Goal: Communication & Community: Share content

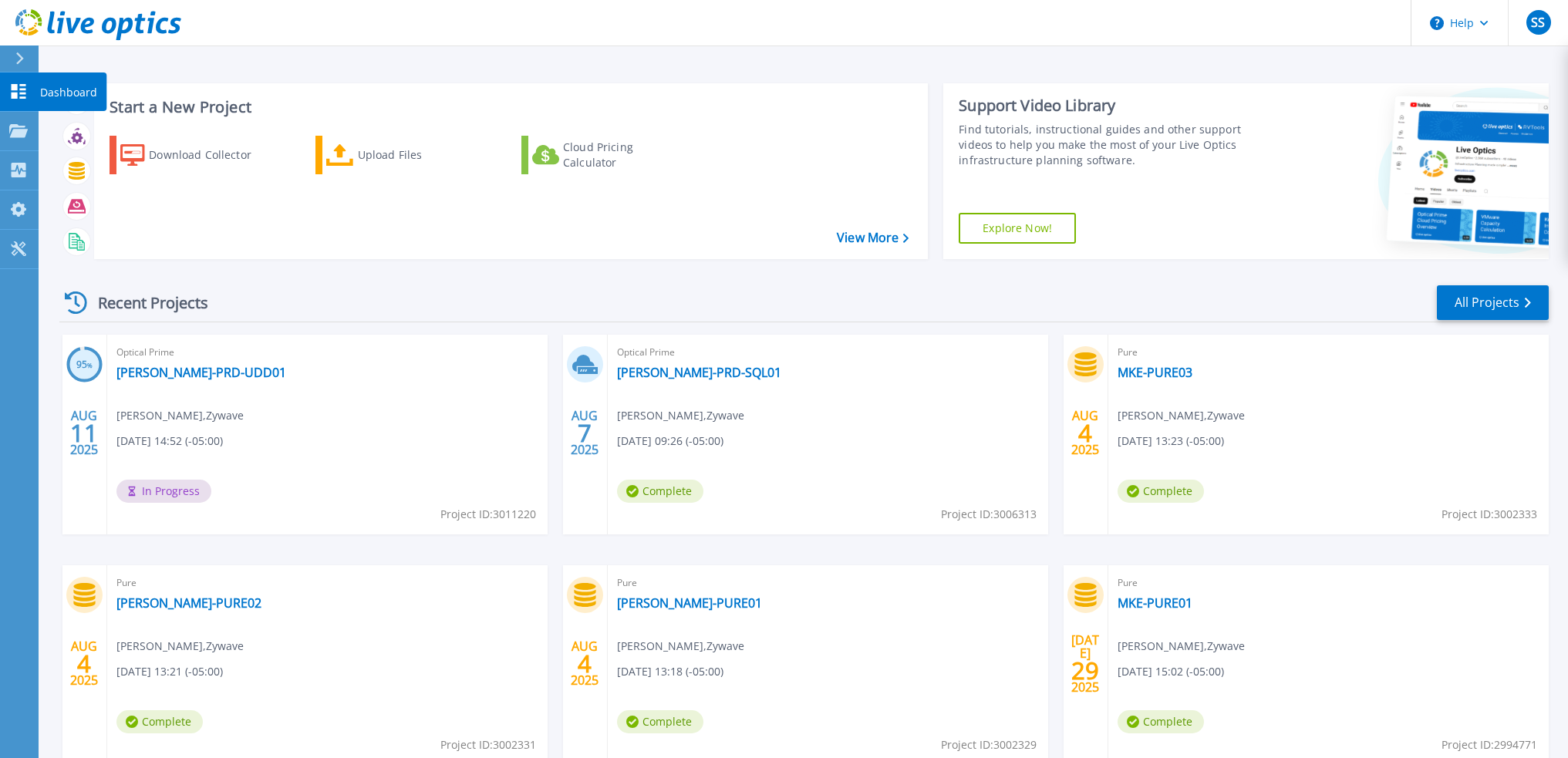
click at [19, 95] on icon at bounding box center [18, 91] width 18 height 15
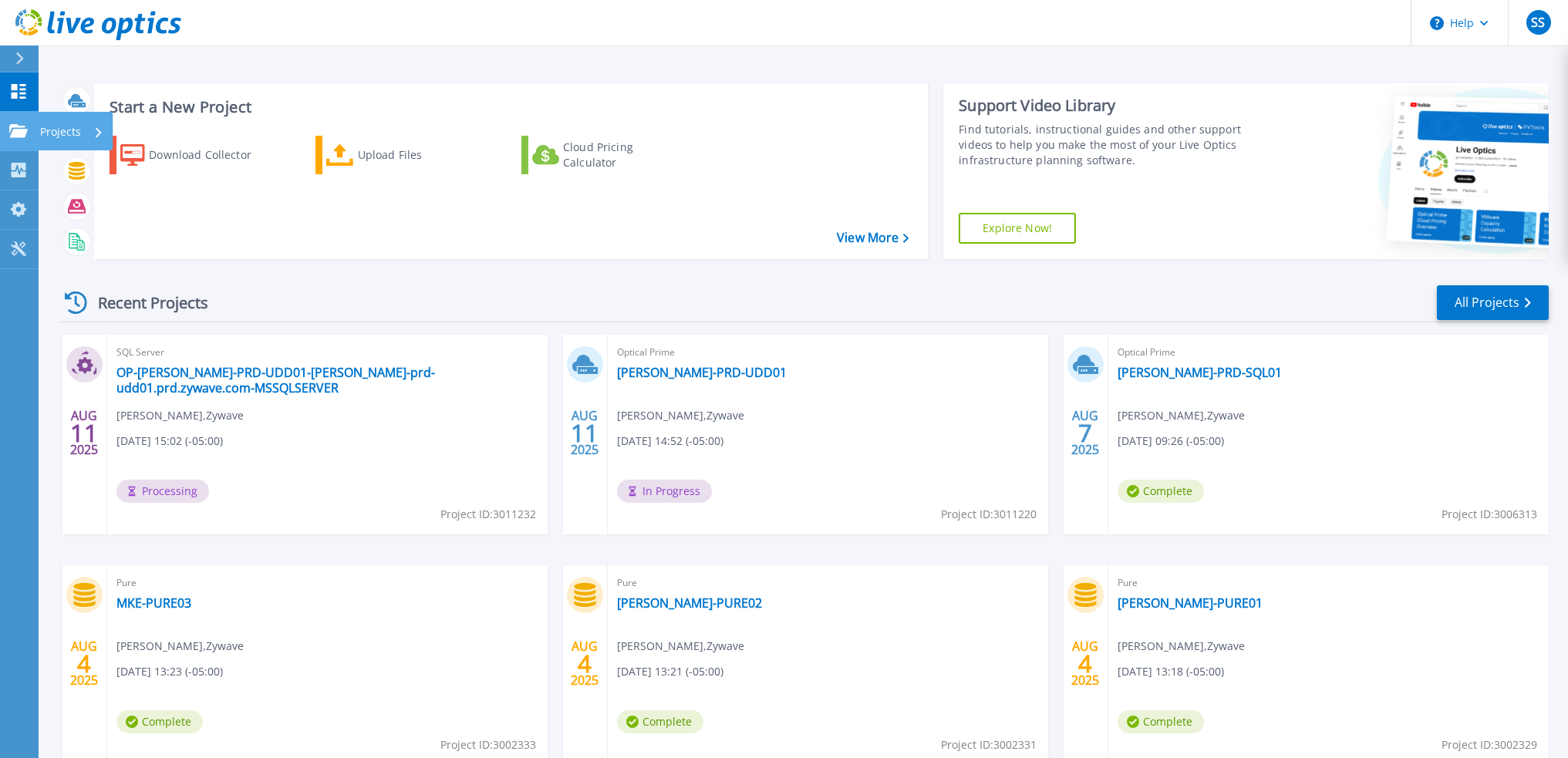
click at [18, 137] on icon at bounding box center [18, 131] width 18 height 13
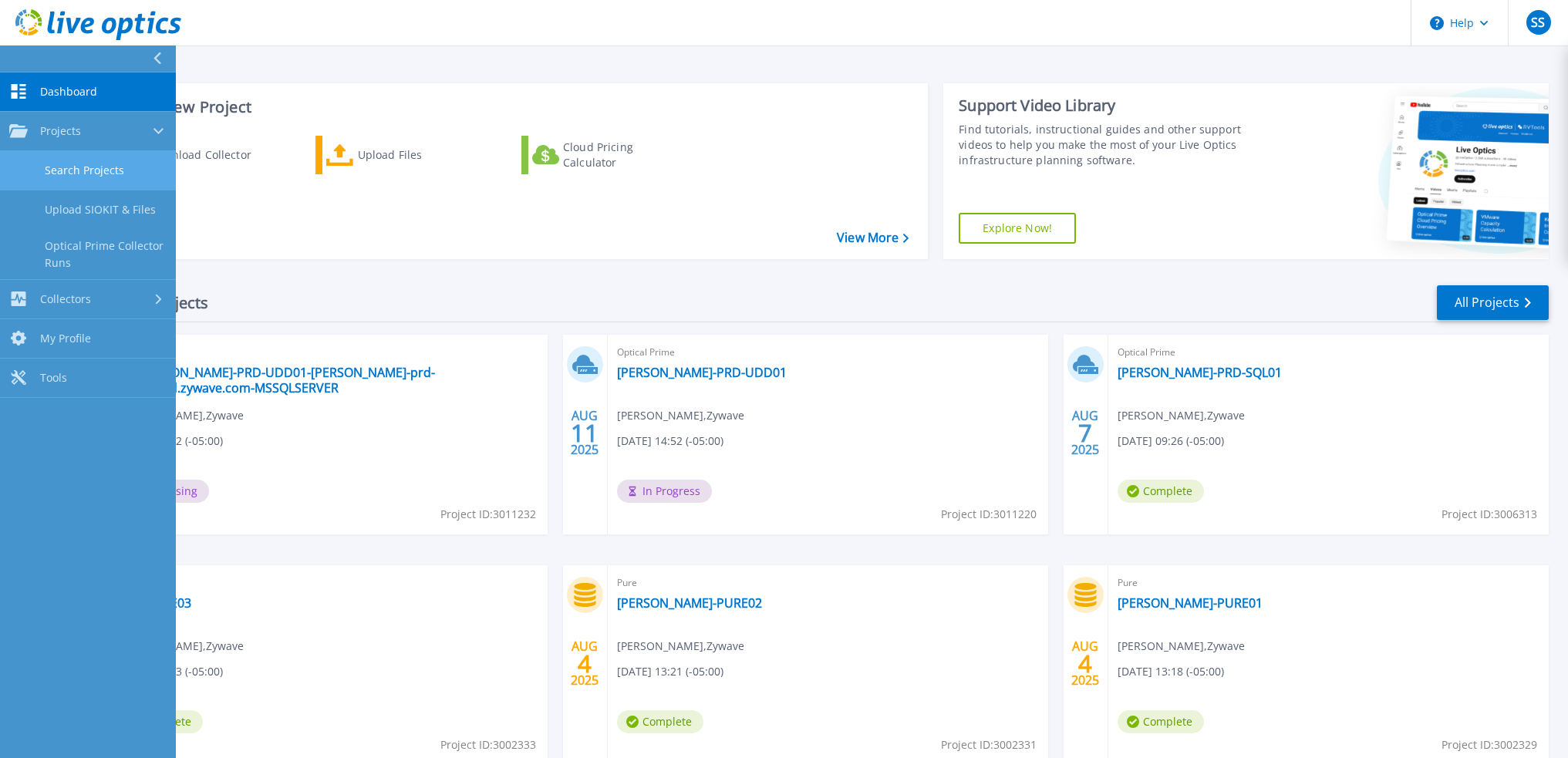
click at [73, 172] on link "Search Projects" at bounding box center [87, 170] width 176 height 39
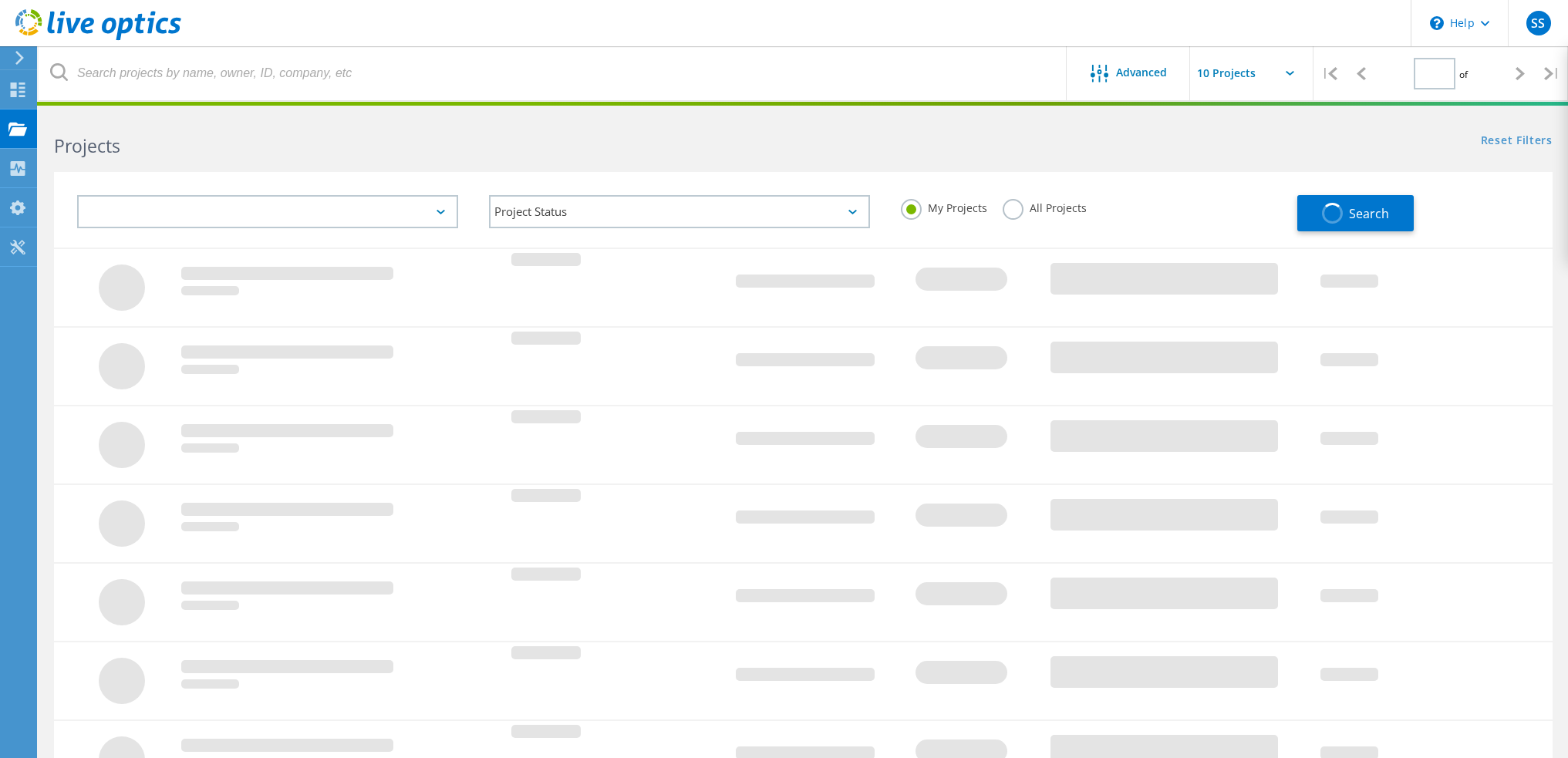
type input "1"
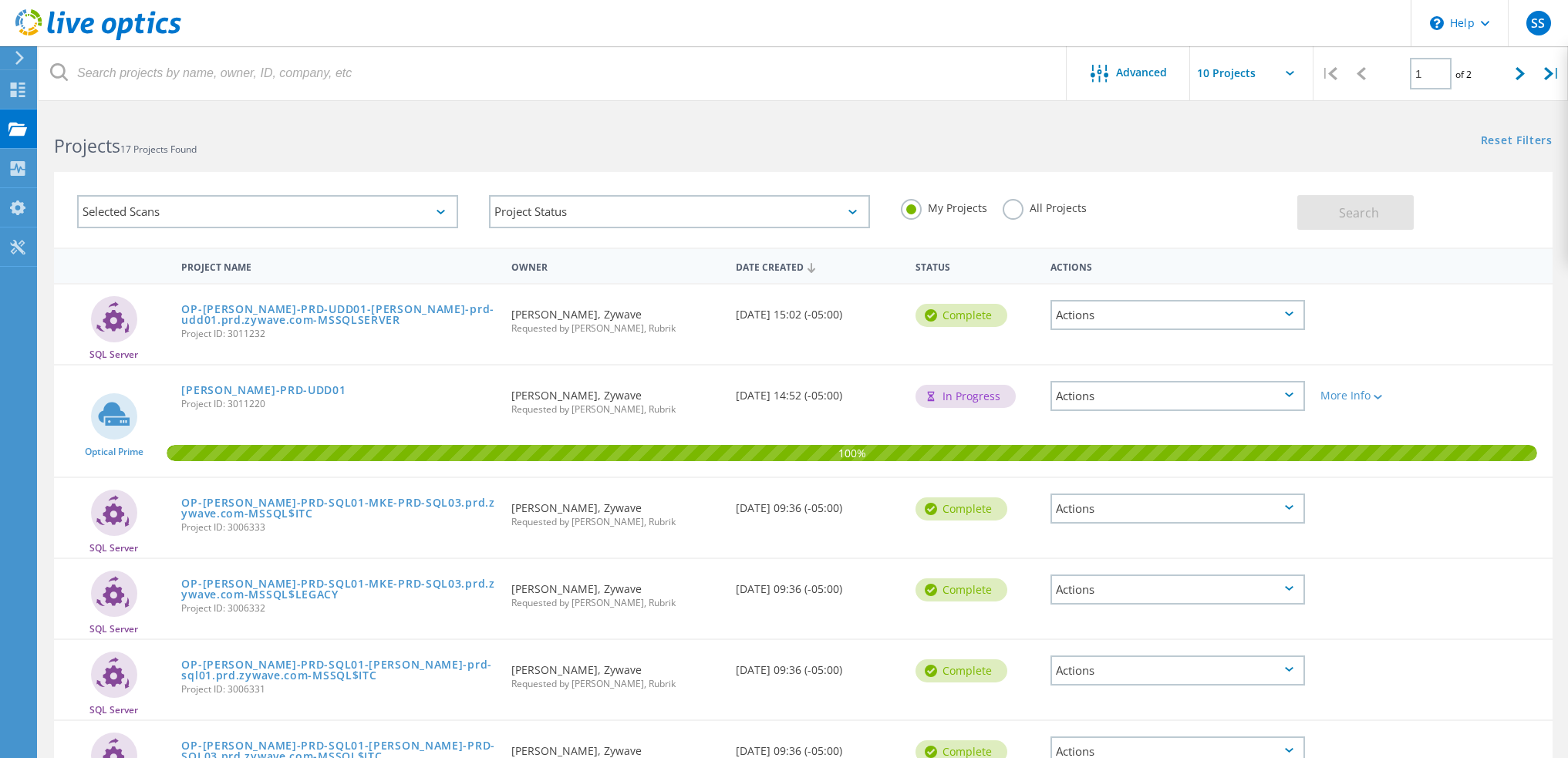
click at [1283, 401] on div "Actions" at bounding box center [1178, 396] width 254 height 30
click at [1179, 413] on div "Share" at bounding box center [1178, 420] width 252 height 24
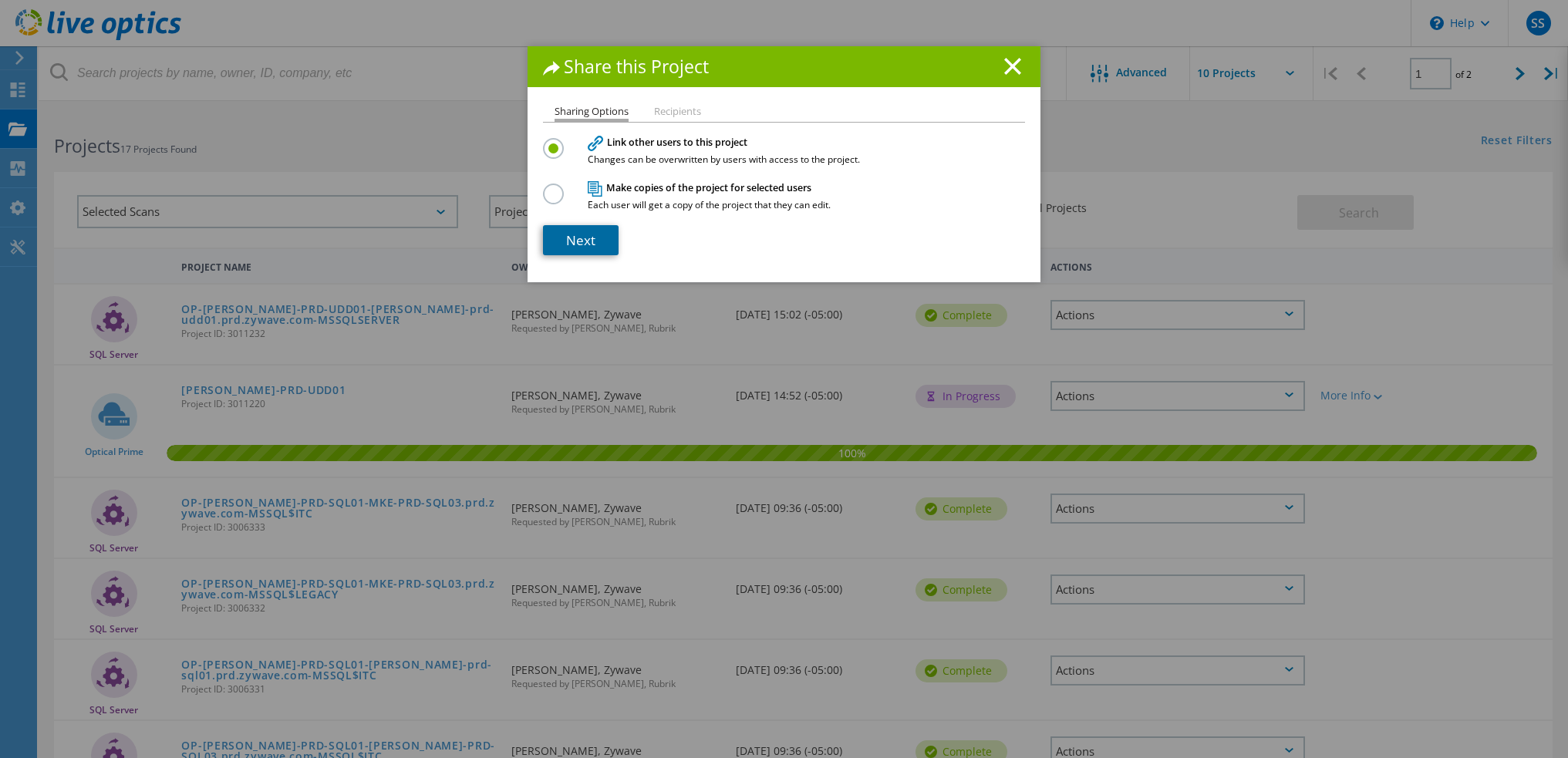
click at [569, 245] on link "Next" at bounding box center [580, 239] width 75 height 30
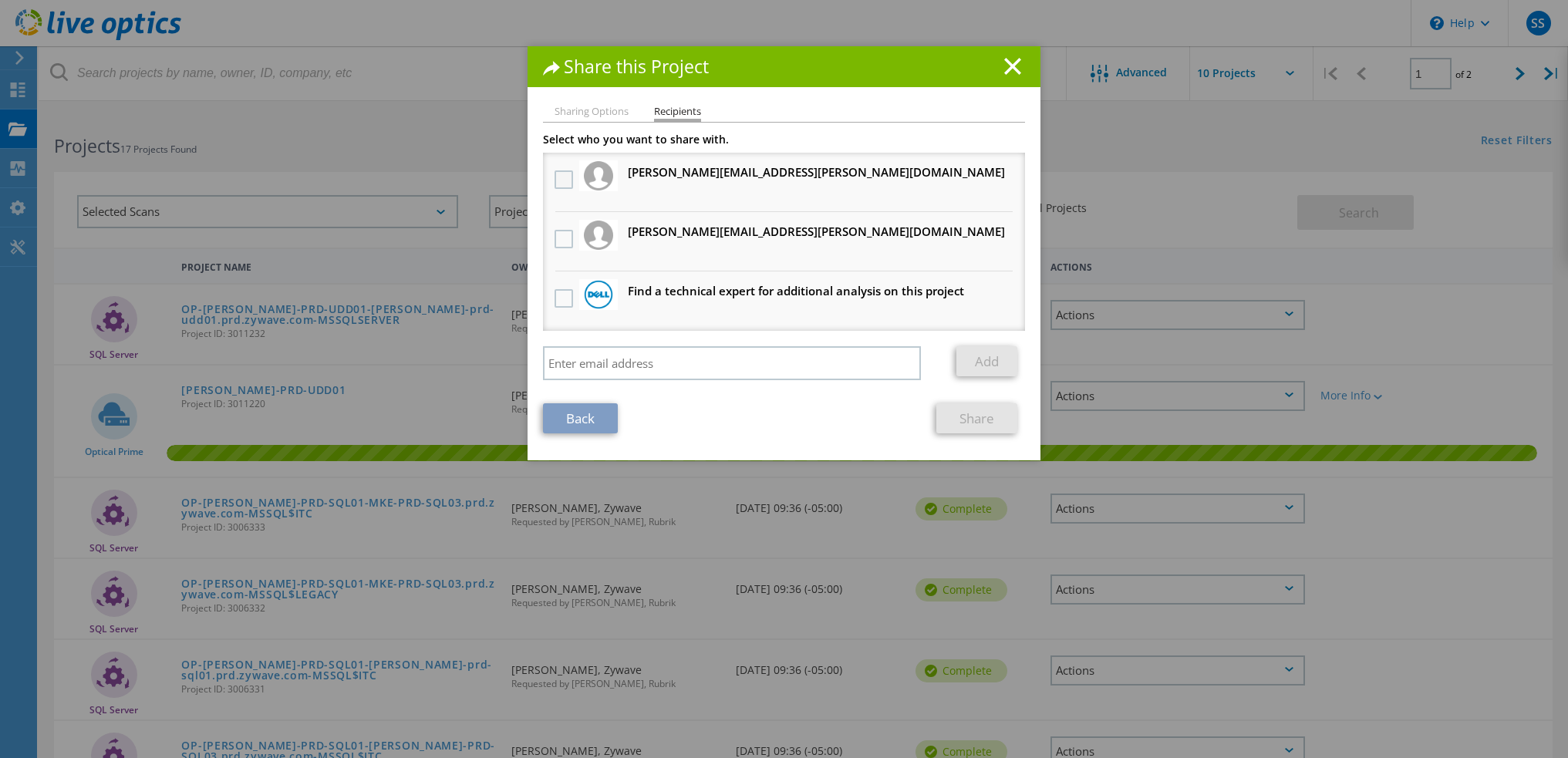
click at [554, 174] on label at bounding box center [566, 179] width 22 height 18
click at [0, 0] on input "checkbox" at bounding box center [0, 0] width 0 height 0
click at [554, 234] on label at bounding box center [566, 239] width 22 height 18
click at [0, 0] on input "checkbox" at bounding box center [0, 0] width 0 height 0
click at [977, 417] on link "Share" at bounding box center [977, 417] width 81 height 30
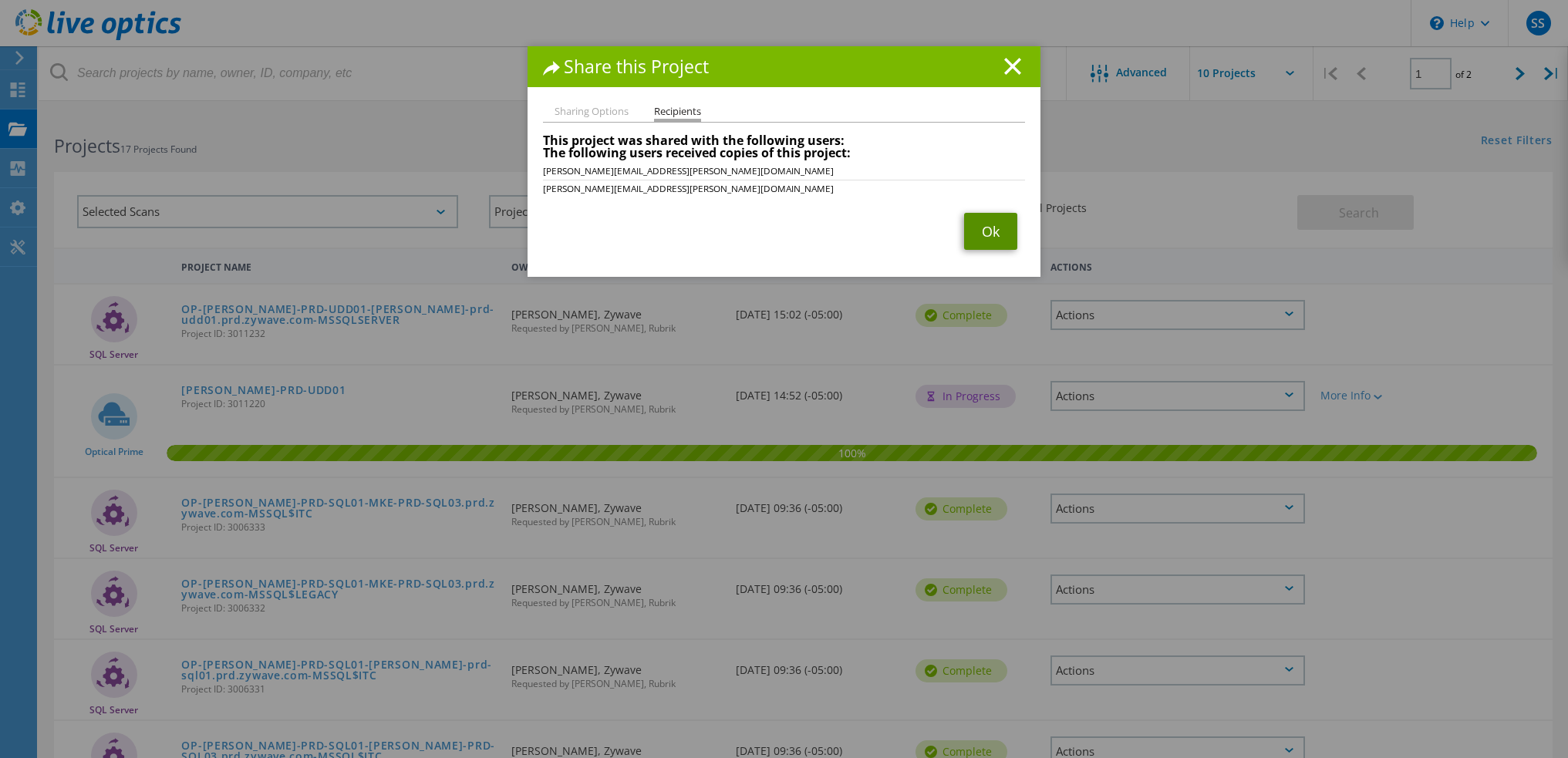
click at [987, 231] on link "Ok" at bounding box center [991, 231] width 54 height 37
